Goal: Information Seeking & Learning: Understand process/instructions

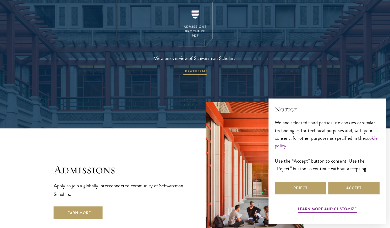
scroll to position [778, 0]
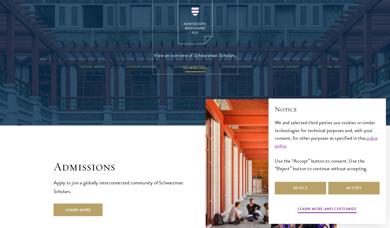
click at [188, 65] on span "DOWNLOAD" at bounding box center [196, 69] width 24 height 8
click at [164, 159] on h2 "Admissions" at bounding box center [119, 166] width 131 height 15
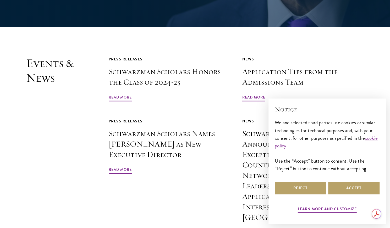
scroll to position [1229, 0]
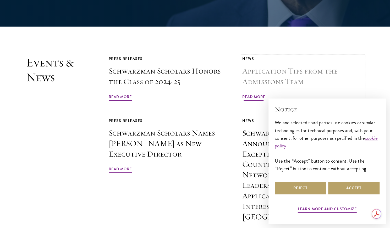
click at [250, 93] on span "Read More" at bounding box center [253, 97] width 23 height 8
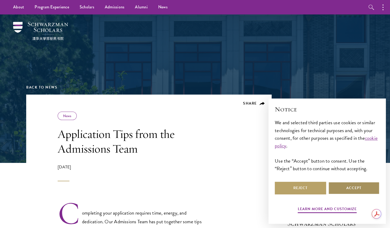
click at [360, 191] on button "Accept" at bounding box center [354, 187] width 51 height 13
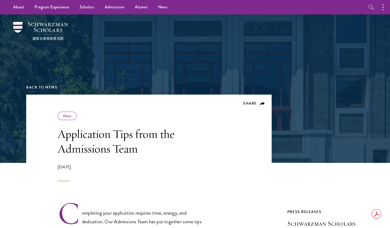
click at [192, 168] on div "[DATE]" at bounding box center [132, 172] width 149 height 17
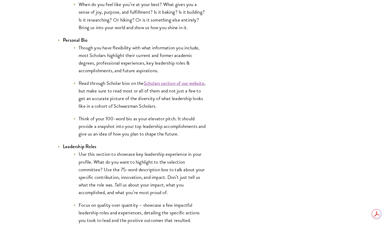
scroll to position [1017, 0]
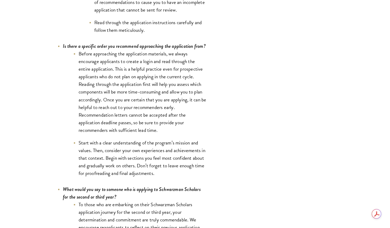
scroll to position [1783, 0]
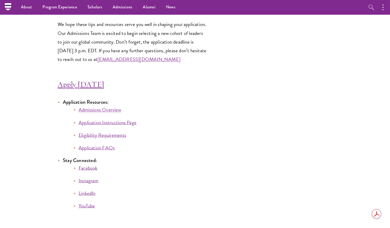
scroll to position [2811, 0]
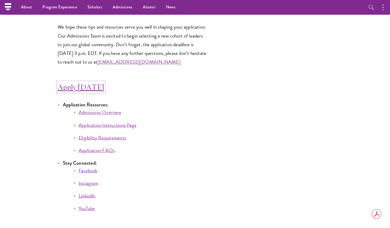
click at [77, 89] on link "Apply [DATE]" at bounding box center [81, 87] width 47 height 10
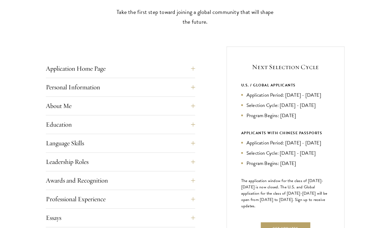
scroll to position [174, 0]
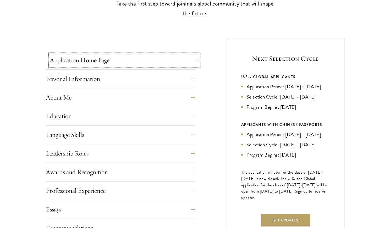
click at [137, 64] on button "Application Home Page" at bounding box center [124, 60] width 149 height 13
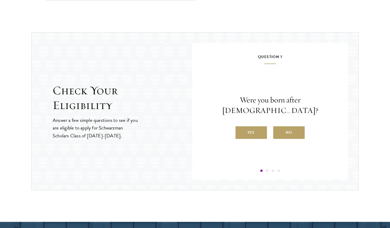
scroll to position [760, 0]
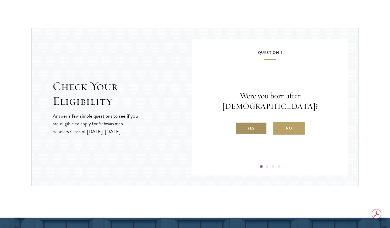
click at [256, 126] on label "Yes" at bounding box center [251, 128] width 31 height 13
click at [240, 126] on input "Yes" at bounding box center [238, 124] width 5 height 5
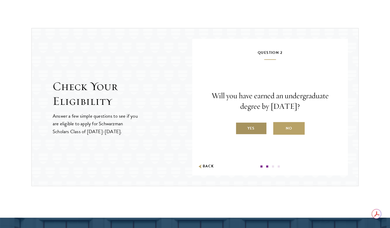
click at [256, 129] on label "Yes" at bounding box center [251, 128] width 31 height 13
click at [240, 127] on input "Yes" at bounding box center [238, 124] width 5 height 5
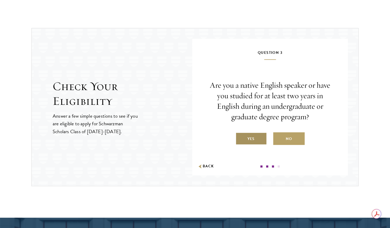
click at [256, 138] on label "Yes" at bounding box center [251, 138] width 31 height 13
click at [240, 138] on input "Yes" at bounding box center [238, 135] width 5 height 5
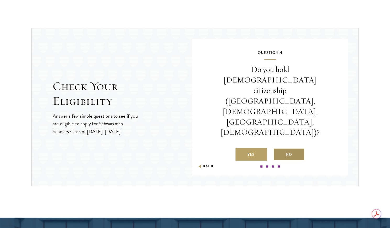
click at [287, 148] on label "No" at bounding box center [288, 154] width 31 height 13
click at [278, 149] on input "No" at bounding box center [275, 151] width 5 height 5
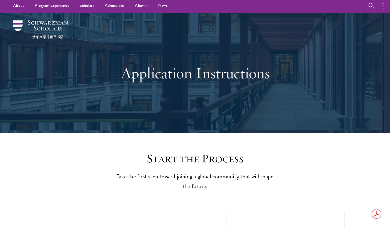
scroll to position [0, 0]
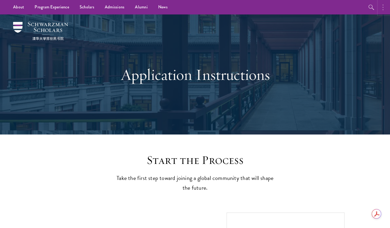
click at [383, 8] on icon "button" at bounding box center [383, 7] width 1 height 6
click at [332, 134] on div "Application Instructions" at bounding box center [195, 74] width 338 height 120
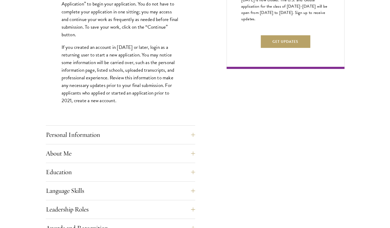
scroll to position [371, 0]
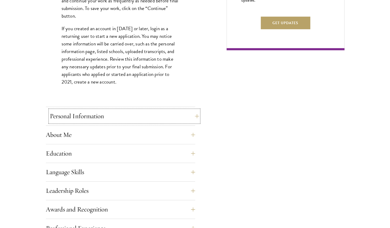
click at [104, 116] on button "Personal Information" at bounding box center [124, 116] width 149 height 13
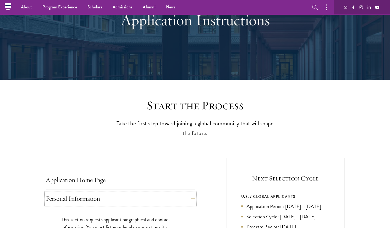
scroll to position [0, 0]
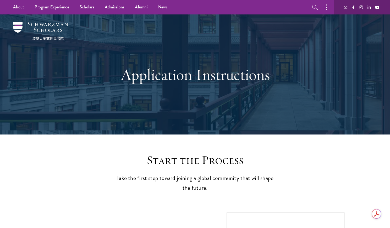
click at [129, 182] on p "Take the first step toward joining a global community that will shape the futur…" at bounding box center [195, 182] width 163 height 19
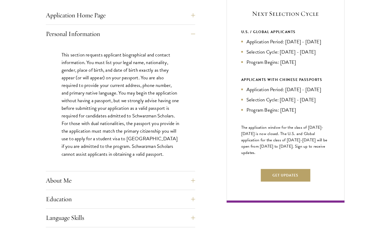
scroll to position [225, 0]
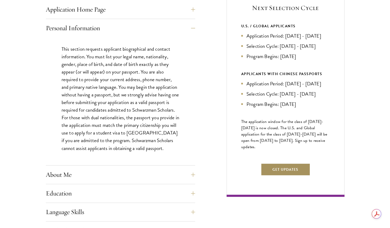
click at [282, 175] on button "Get Updates" at bounding box center [286, 169] width 50 height 13
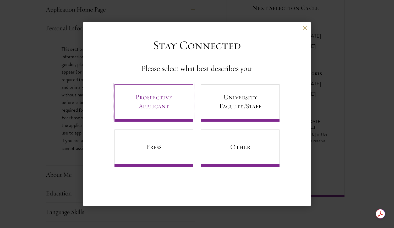
click at [166, 105] on link "Prospective Applicant" at bounding box center [154, 102] width 79 height 37
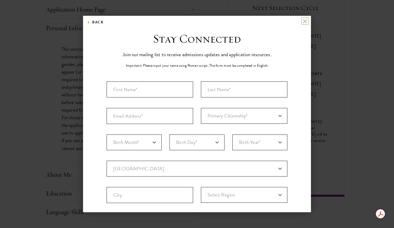
click at [303, 22] on button at bounding box center [305, 21] width 4 height 4
